Goal: Task Accomplishment & Management: Use online tool/utility

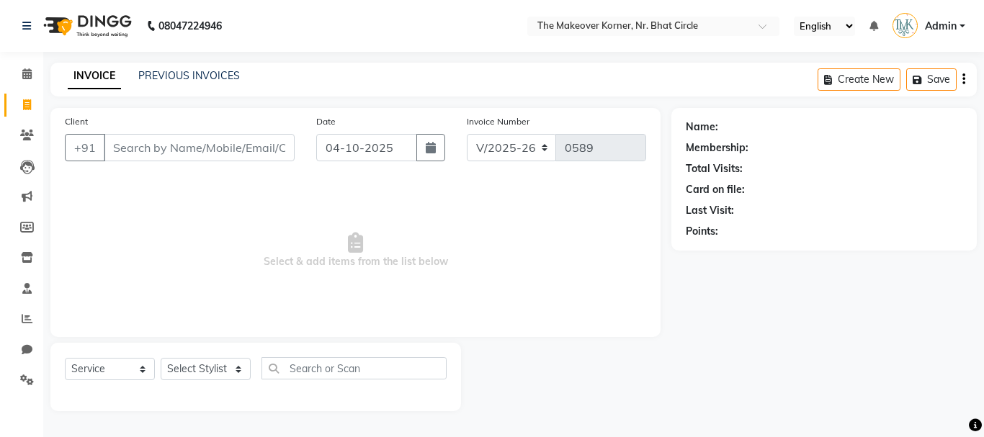
select select "5477"
select select "service"
click at [212, 235] on span "Select & add items from the list below" at bounding box center [355, 251] width 581 height 144
select select "5477"
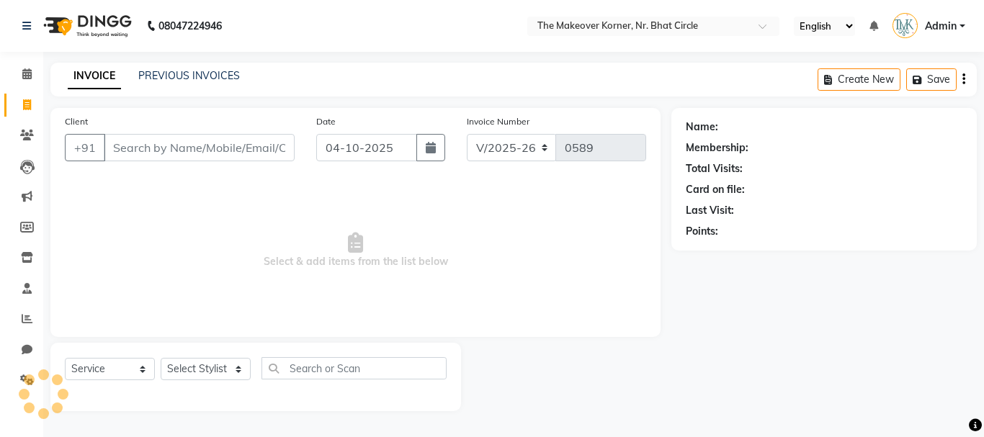
select select "service"
